Goal: Navigation & Orientation: Find specific page/section

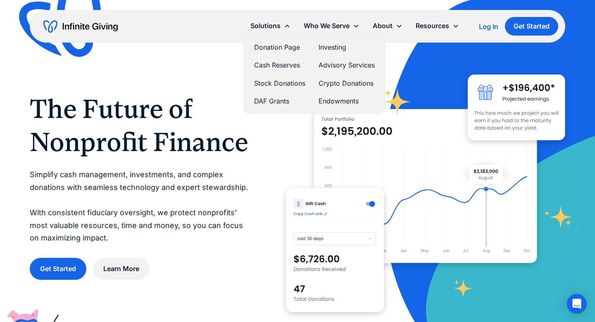
click at [334, 102] on link "Endowments" at bounding box center [347, 100] width 56 height 11
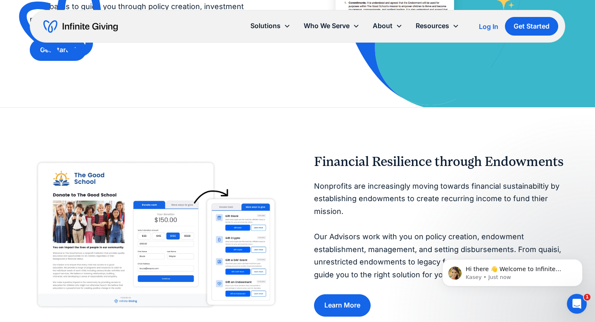
scroll to position [158, 0]
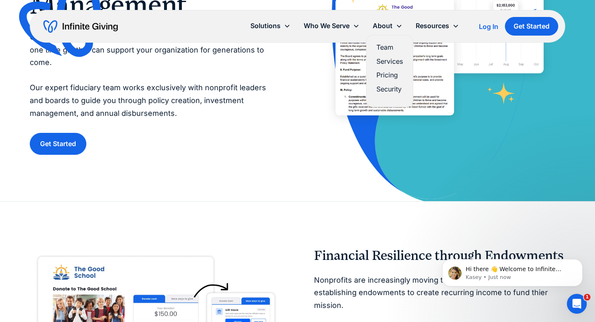
click at [399, 19] on div "About" at bounding box center [387, 26] width 43 height 18
click at [397, 21] on div "About" at bounding box center [387, 26] width 43 height 18
click at [387, 45] on link "Team" at bounding box center [390, 47] width 26 height 11
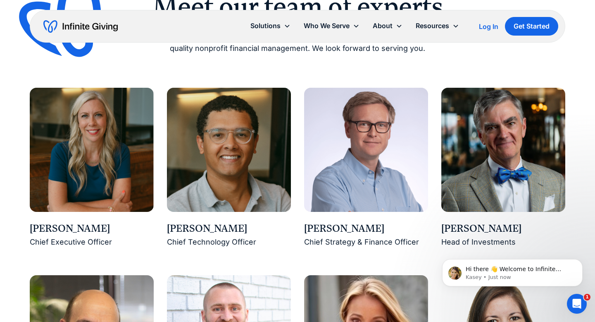
scroll to position [666, 0]
